Goal: Book appointment/travel/reservation

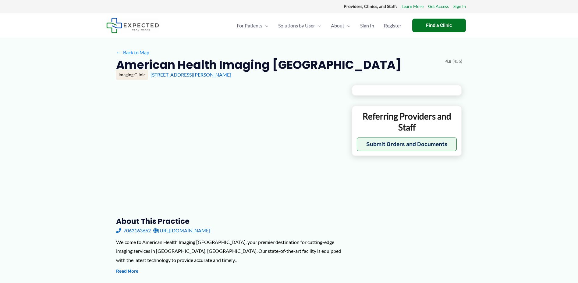
type input "**********"
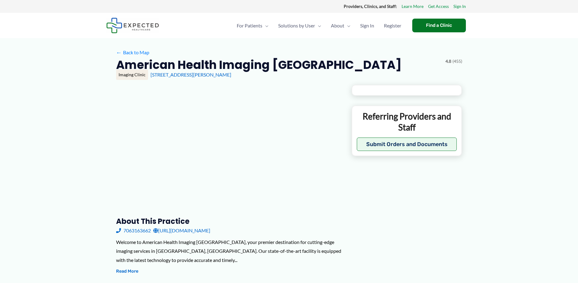
type input "**********"
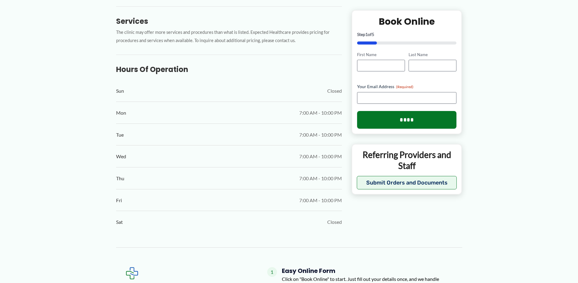
scroll to position [176, 0]
